Goal: Task Accomplishment & Management: Manage account settings

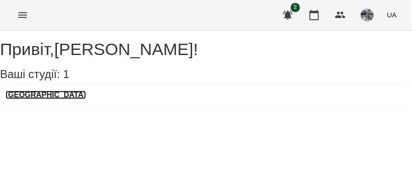
click at [38, 99] on h3 "[GEOGRAPHIC_DATA]" at bounding box center [46, 95] width 80 height 8
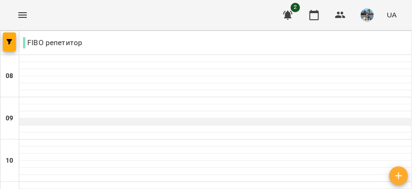
scroll to position [375, 0]
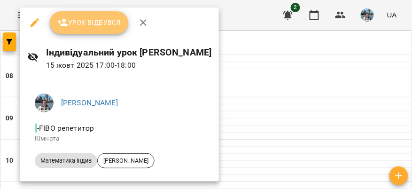
click at [96, 24] on span "Урок відбувся" at bounding box center [89, 22] width 64 height 11
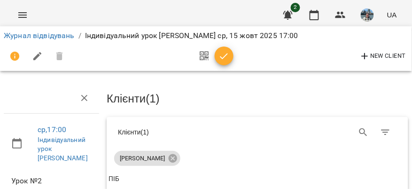
click at [225, 53] on icon "button" at bounding box center [223, 56] width 11 height 11
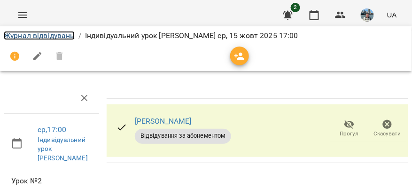
click at [58, 32] on link "Журнал відвідувань" at bounding box center [39, 35] width 71 height 9
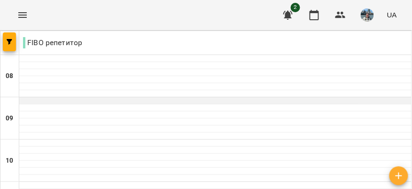
scroll to position [400, 0]
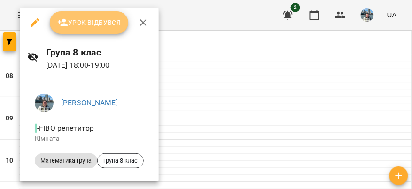
click at [106, 22] on span "Урок відбувся" at bounding box center [89, 22] width 64 height 11
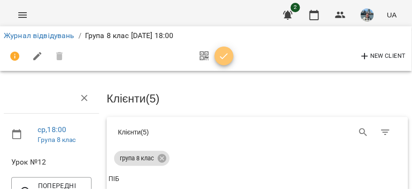
click at [224, 57] on icon "button" at bounding box center [224, 56] width 8 height 6
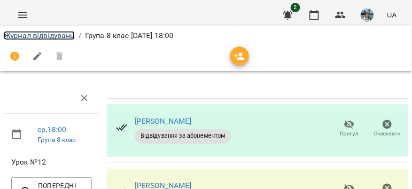
click at [39, 36] on link "Журнал відвідувань" at bounding box center [39, 35] width 71 height 9
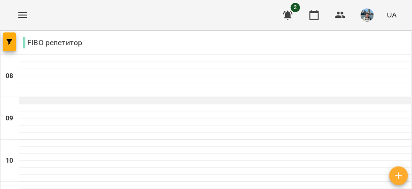
scroll to position [417, 0]
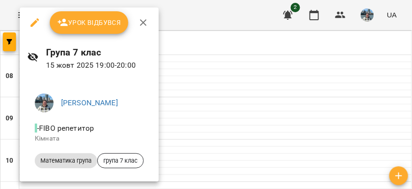
click at [104, 24] on span "Урок відбувся" at bounding box center [89, 22] width 64 height 11
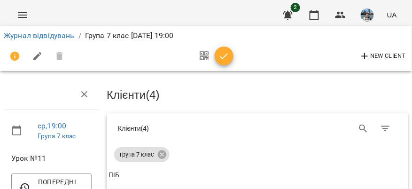
scroll to position [132, 0]
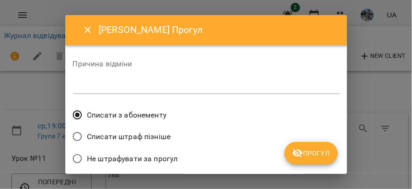
click at [161, 137] on span "Списати штраф пізніше" at bounding box center [129, 136] width 84 height 11
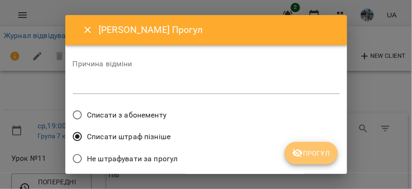
click at [300, 149] on span "Прогул" at bounding box center [311, 153] width 38 height 11
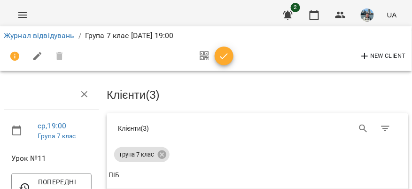
scroll to position [213, 0]
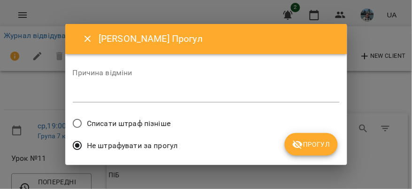
click at [148, 125] on span "Списати штраф пізніше" at bounding box center [129, 123] width 84 height 11
click at [322, 145] on span "Прогул" at bounding box center [311, 144] width 38 height 11
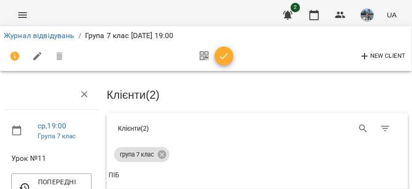
scroll to position [0, 0]
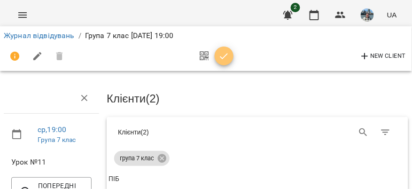
click at [225, 58] on icon "button" at bounding box center [223, 56] width 11 height 11
